Goal: Contribute content

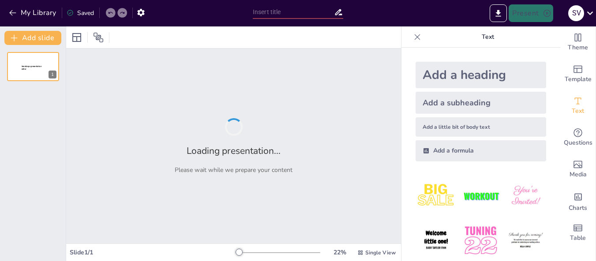
type input "New Sendsteps"
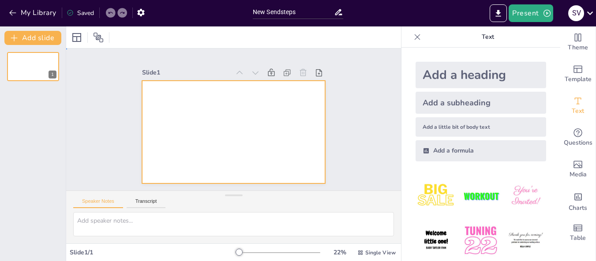
click at [196, 99] on div at bounding box center [246, 118] width 122 height 193
click at [134, 233] on textarea at bounding box center [233, 224] width 321 height 24
click at [172, 128] on div at bounding box center [242, 128] width 198 height 205
click at [160, 87] on div at bounding box center [242, 111] width 198 height 205
click at [194, 97] on div at bounding box center [245, 119] width 103 height 183
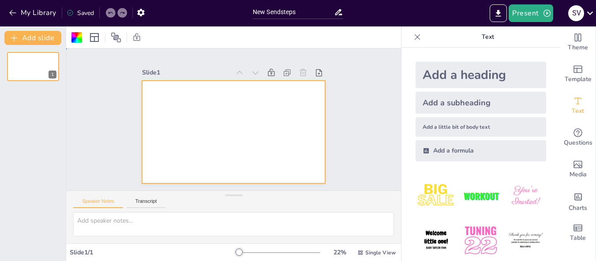
click at [150, 97] on div at bounding box center [227, 109] width 209 height 180
click at [160, 101] on div at bounding box center [222, 124] width 154 height 206
click at [160, 101] on div at bounding box center [233, 131] width 183 height 103
